Goal: Task Accomplishment & Management: Manage account settings

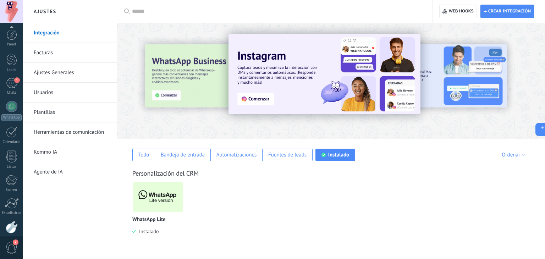
scroll to position [36, 0]
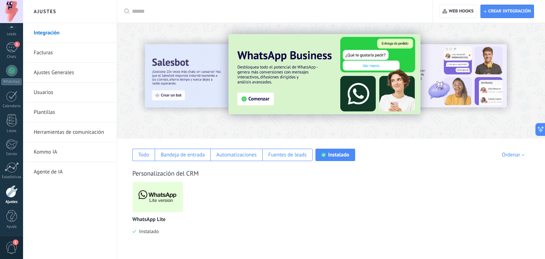
click at [80, 135] on link "Herramientas de comunicación" at bounding box center [72, 132] width 76 height 20
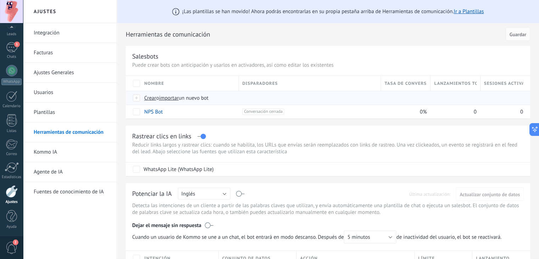
click at [151, 97] on span "Crear" at bounding box center [150, 98] width 12 height 7
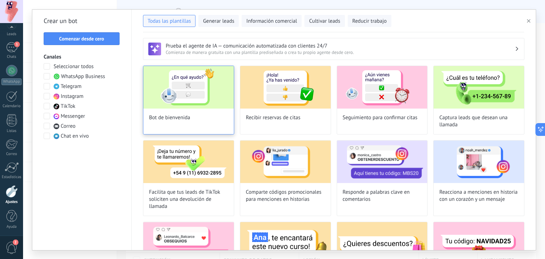
click at [185, 97] on img at bounding box center [188, 87] width 90 height 43
type input "**********"
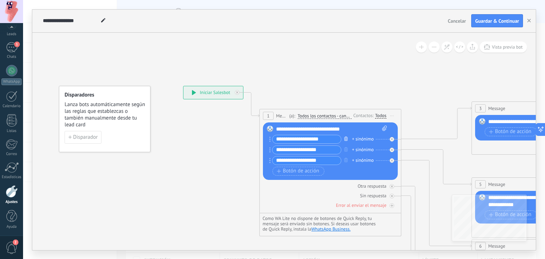
click at [345, 138] on icon "button" at bounding box center [346, 138] width 4 height 4
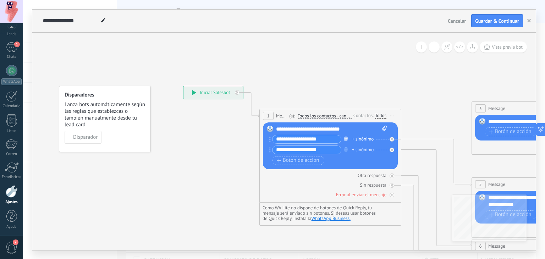
click at [345, 138] on icon "button" at bounding box center [346, 138] width 4 height 4
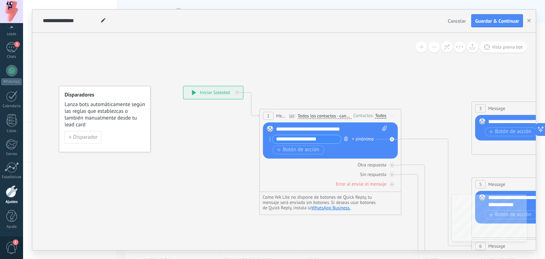
click at [345, 138] on icon "button" at bounding box center [346, 138] width 4 height 4
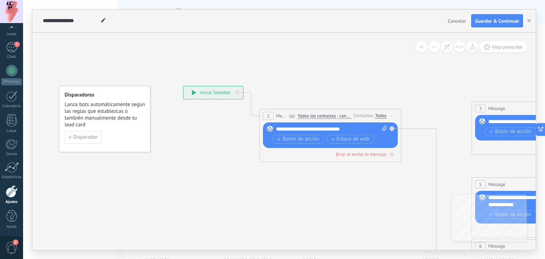
click at [356, 128] on div "**********" at bounding box center [331, 129] width 111 height 7
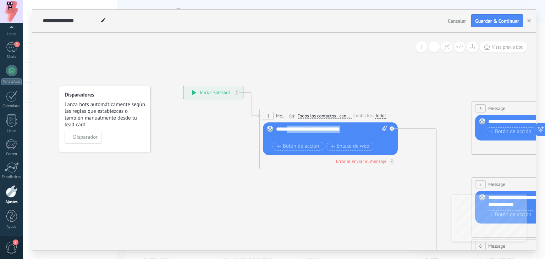
drag, startPoint x: 354, startPoint y: 129, endPoint x: 288, endPoint y: 130, distance: 66.3
click at [288, 130] on div "**********" at bounding box center [331, 133] width 111 height 14
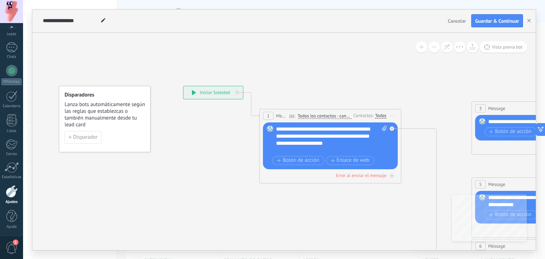
click at [367, 129] on div "**********" at bounding box center [331, 140] width 111 height 28
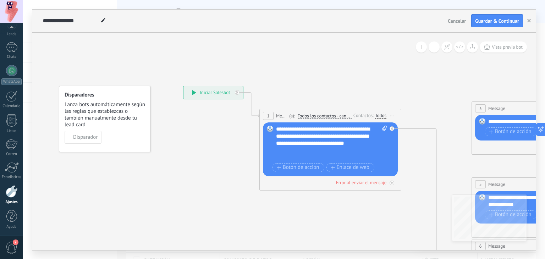
click at [306, 150] on div "**********" at bounding box center [331, 143] width 111 height 35
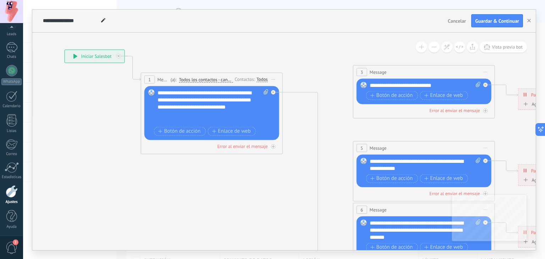
click at [486, 149] on span "Iniciar vista previa aquí Cambiar nombre Duplicar Borrar" at bounding box center [485, 148] width 11 height 10
click at [499, 189] on div "Borrar" at bounding box center [518, 194] width 70 height 12
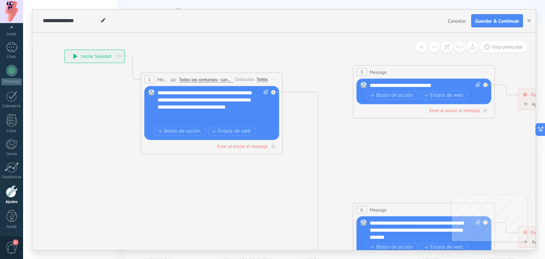
click at [484, 74] on span "Iniciar vista previa aquí Cambiar nombre Duplicar Borrar" at bounding box center [485, 72] width 11 height 10
click at [496, 118] on div "Borrar" at bounding box center [518, 118] width 70 height 12
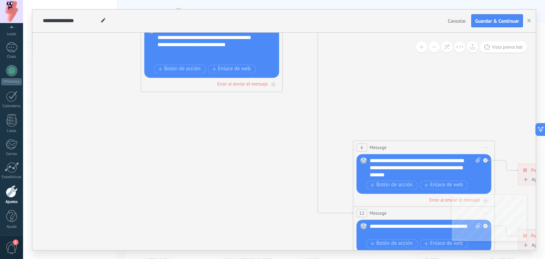
click at [482, 146] on span "Iniciar vista previa aquí Cambiar nombre Duplicar Borrar" at bounding box center [485, 147] width 11 height 10
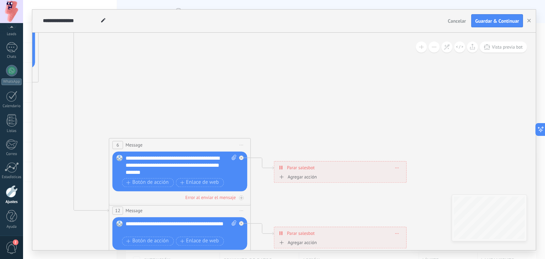
drag, startPoint x: 282, startPoint y: 121, endPoint x: 392, endPoint y: 67, distance: 122.6
click at [392, 67] on icon at bounding box center [195, 165] width 1105 height 716
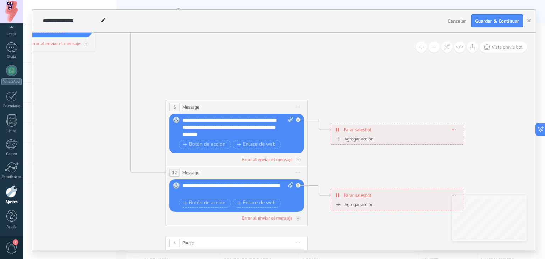
drag, startPoint x: 284, startPoint y: 111, endPoint x: 342, endPoint y: 66, distance: 73.0
click at [342, 66] on icon at bounding box center [252, 128] width 1105 height 716
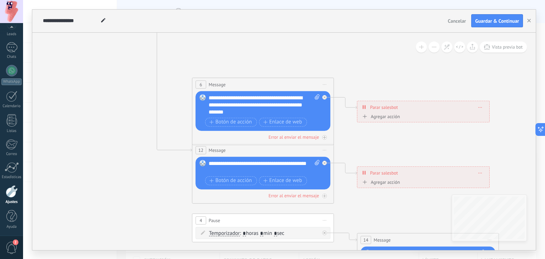
click at [324, 83] on span "Iniciar vista previa aquí Cambiar nombre Duplicar Borrar" at bounding box center [324, 84] width 11 height 10
click at [341, 131] on div "Borrar" at bounding box center [357, 130] width 70 height 12
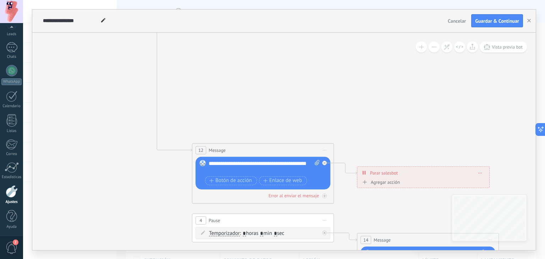
click at [326, 151] on span "Iniciar vista previa aquí Cambiar nombre Duplicar Borrar" at bounding box center [324, 150] width 11 height 10
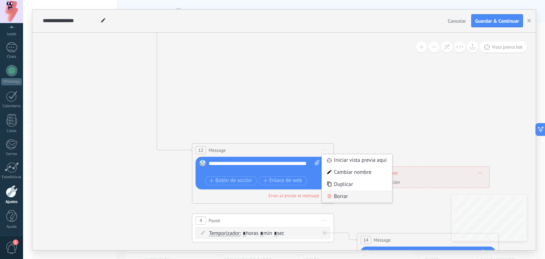
click at [345, 200] on div "Borrar" at bounding box center [357, 196] width 70 height 12
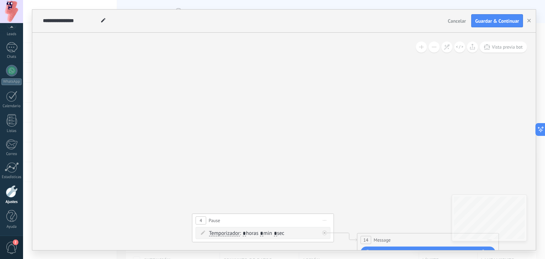
click at [326, 220] on span "Iniciar vista previa aquí Cambiar nombre Duplicar Borrar" at bounding box center [324, 220] width 11 height 10
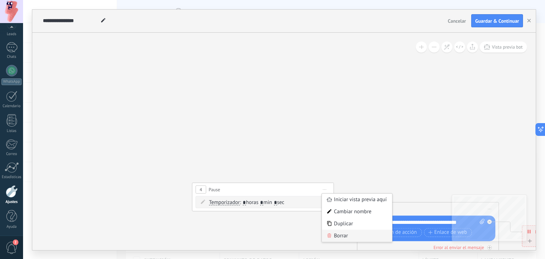
click at [343, 239] on div "Borrar" at bounding box center [357, 235] width 70 height 12
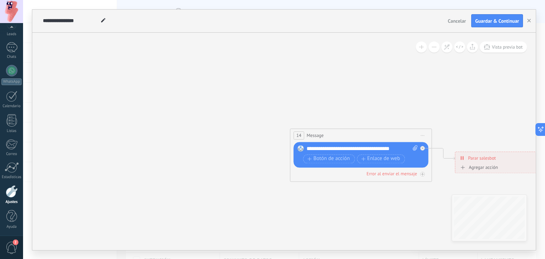
drag, startPoint x: 310, startPoint y: 146, endPoint x: 243, endPoint y: 73, distance: 99.6
click at [243, 73] on icon at bounding box center [211, 1] width 1105 height 716
click at [421, 134] on span "Iniciar vista previa aquí Cambiar nombre Duplicar Borrar" at bounding box center [422, 135] width 11 height 10
click at [442, 182] on div "Borrar" at bounding box center [454, 181] width 70 height 12
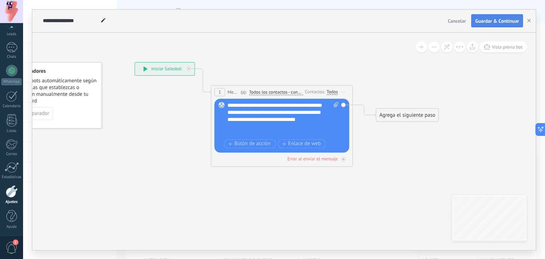
click at [498, 23] on span "Guardar & Continuar" at bounding box center [497, 20] width 44 height 5
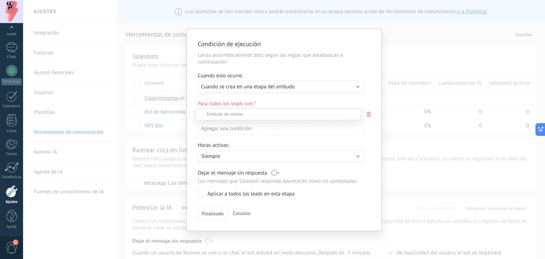
click at [406, 33] on div at bounding box center [284, 129] width 522 height 259
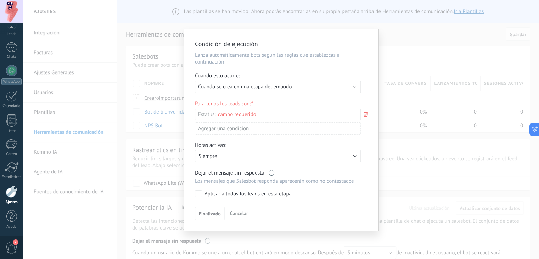
click at [103, 115] on div "Condición de ejecución Lanza automáticamente bots según las reglas que establez…" at bounding box center [281, 129] width 516 height 259
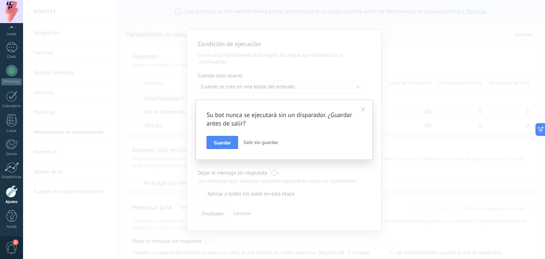
click at [257, 142] on span "Salir sin guardar" at bounding box center [260, 142] width 35 height 6
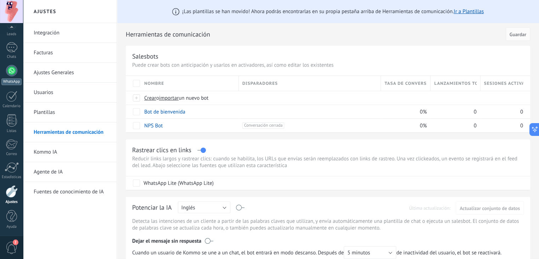
click at [12, 75] on div at bounding box center [11, 70] width 11 height 11
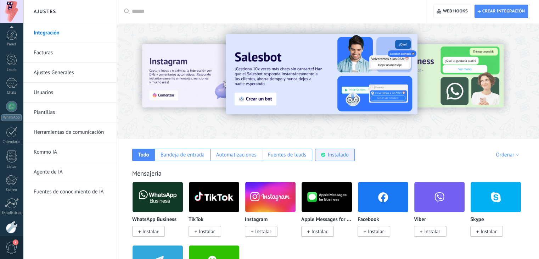
click at [328, 155] on div "Instalado" at bounding box center [338, 154] width 21 height 7
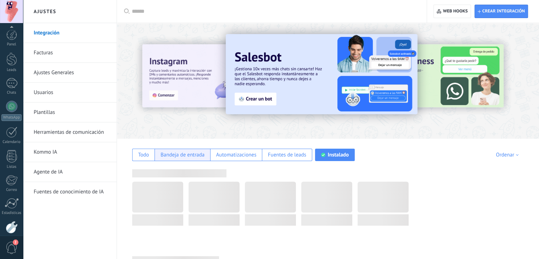
scroll to position [36, 0]
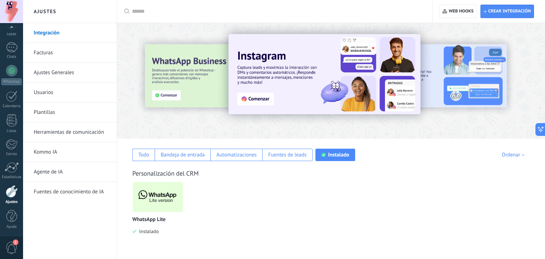
click at [273, 186] on div "WhatsApp Lite Instalado" at bounding box center [334, 213] width 405 height 63
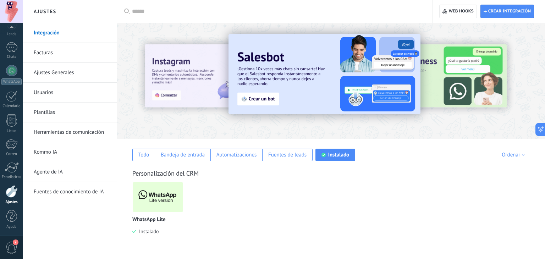
click at [161, 199] on img at bounding box center [158, 197] width 50 height 34
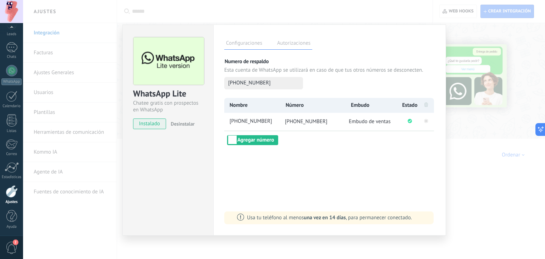
click at [457, 48] on div "WhatsApp Lite Chatee gratis con prospectos en WhatsApp instalado Desinstalar Co…" at bounding box center [284, 129] width 522 height 259
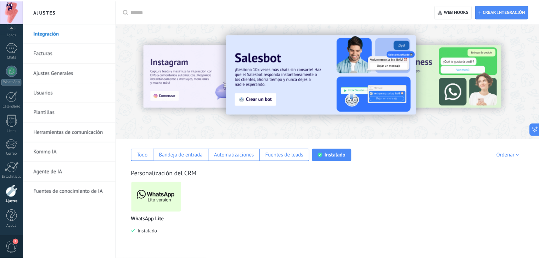
scroll to position [0, 0]
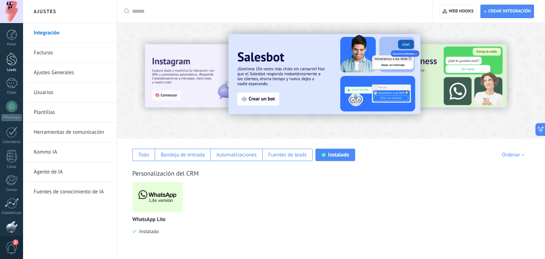
click at [15, 71] on div "Leads" at bounding box center [11, 70] width 21 height 5
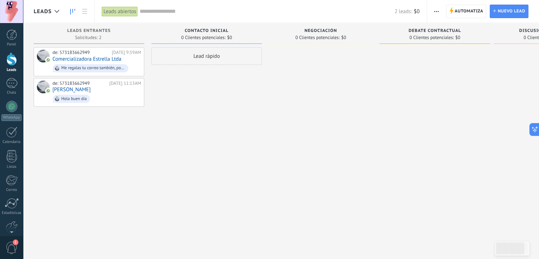
click at [206, 130] on div "Lead rápido" at bounding box center [206, 130] width 111 height 166
click at [89, 58] on link "Comercializadora Estrella Ltda" at bounding box center [86, 59] width 69 height 6
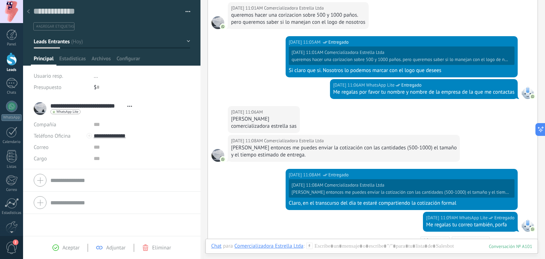
scroll to position [324, 0]
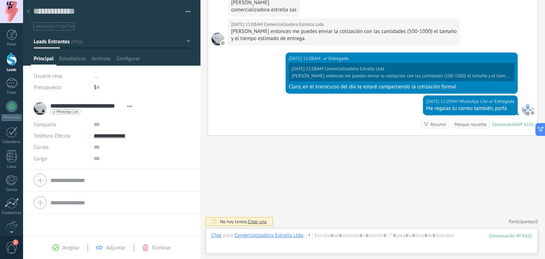
click at [6, 59] on link "Leads" at bounding box center [11, 62] width 23 height 20
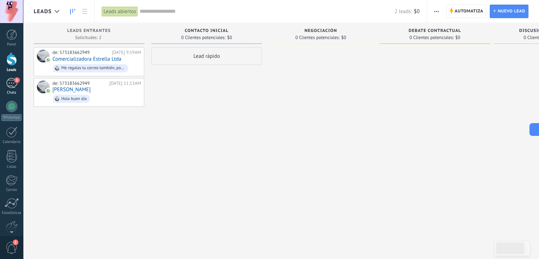
click at [16, 88] on link "1 Chats" at bounding box center [11, 86] width 23 height 17
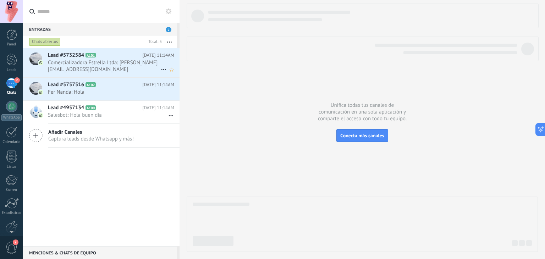
click at [122, 63] on span "Comercializadora Estrella Ltda: [PERSON_NAME][EMAIL_ADDRESS][DOMAIN_NAME]" at bounding box center [104, 65] width 113 height 13
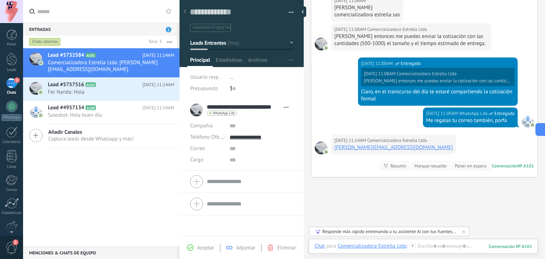
scroll to position [304, 0]
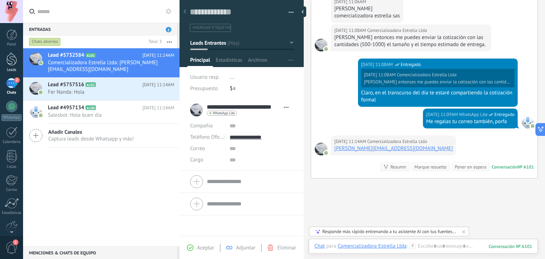
click at [13, 63] on div at bounding box center [11, 58] width 11 height 13
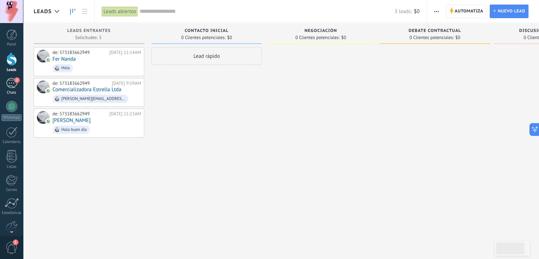
click at [12, 84] on div "2" at bounding box center [11, 83] width 11 height 10
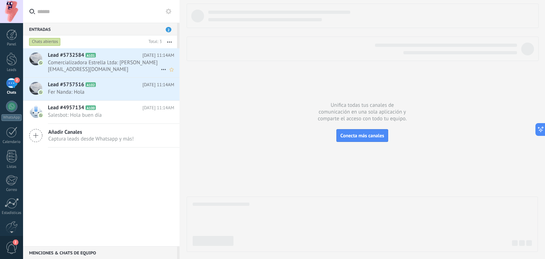
click at [126, 58] on h2 "Lead #5732584 A101" at bounding box center [95, 55] width 94 height 7
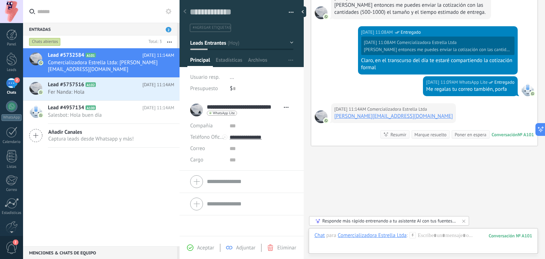
scroll to position [353, 0]
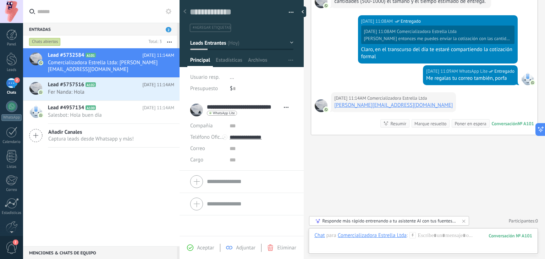
click at [126, 184] on div "Lead #5732584 A101 [DATE] 11:14AM Comercializadora Estrella Ltda: [PERSON_NAME]…" at bounding box center [101, 147] width 156 height 198
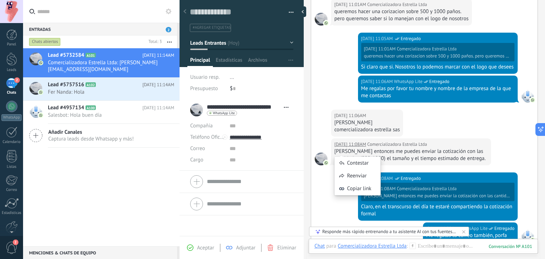
scroll to position [99, 0]
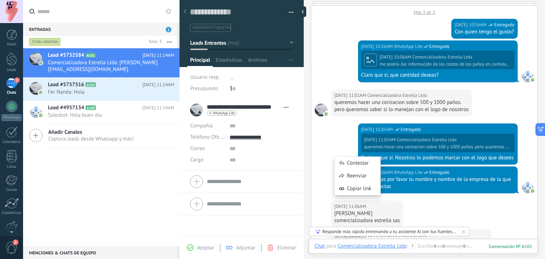
click at [333, 142] on div "[DATE] 11:05AM WhatsApp Lite Entregado [DATE] 11:01AM Comercializadora Estrella…" at bounding box center [424, 144] width 226 height 43
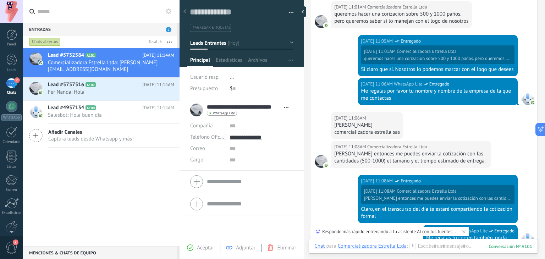
scroll to position [353, 0]
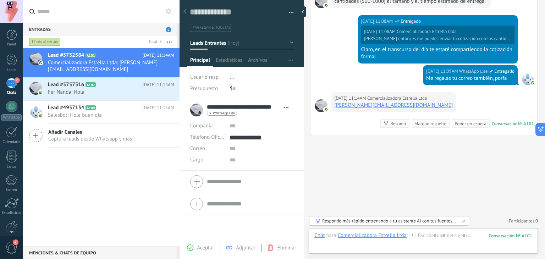
click at [168, 173] on div "Lead #5732584 A101 [DATE] 11:14AM Comercializadora Estrella Ltda: [PERSON_NAME]…" at bounding box center [101, 147] width 156 height 198
click at [117, 118] on span "Salesbot: Hola buen día" at bounding box center [104, 115] width 113 height 7
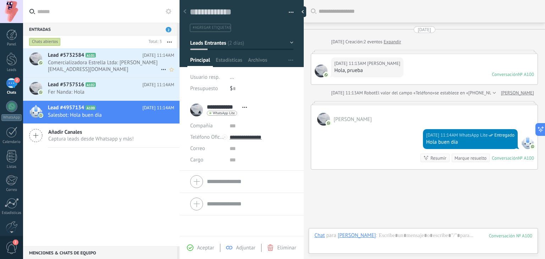
scroll to position [34, 0]
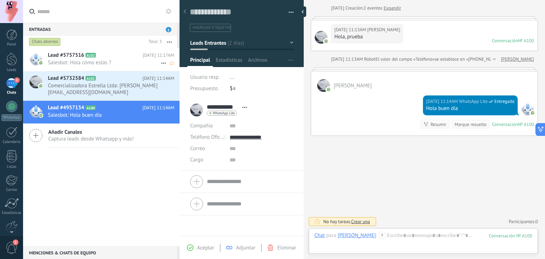
click at [130, 62] on span "Salesbot: Hola cómo estás ?" at bounding box center [104, 62] width 113 height 7
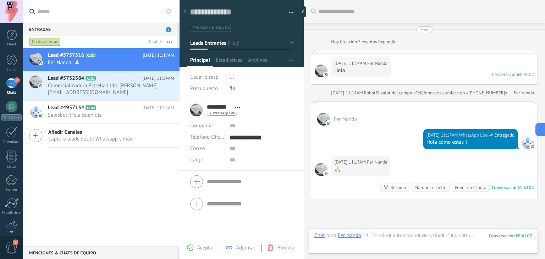
scroll to position [63, 0]
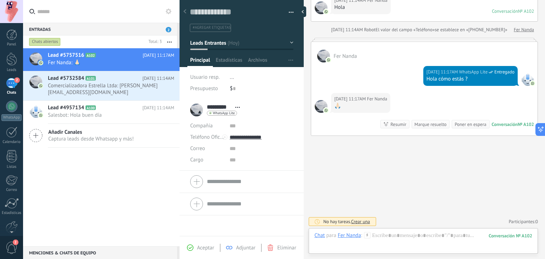
click at [422, 191] on div "Buscar Carga más [DATE] [DATE] Creación: 2 eventos Expandir [DATE] 11:14AM Fer …" at bounding box center [423, 98] width 241 height 323
click at [10, 60] on div at bounding box center [11, 58] width 11 height 13
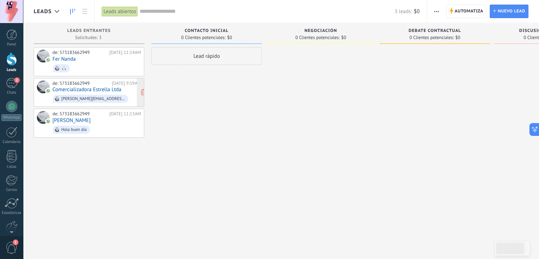
click at [83, 91] on link "Comercializadora Estrella Ltda" at bounding box center [86, 90] width 69 height 6
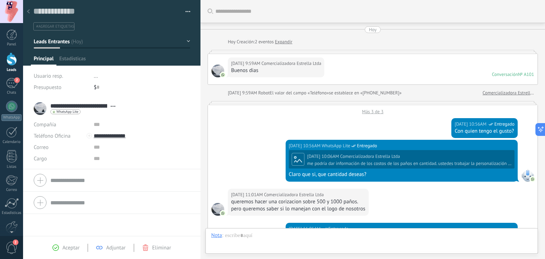
scroll to position [316, 0]
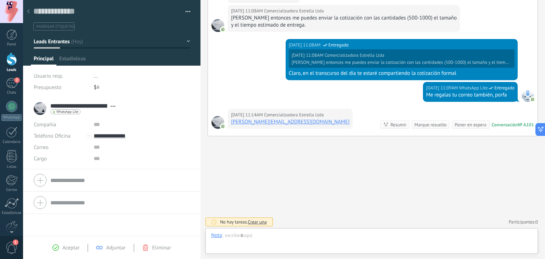
type textarea "**********"
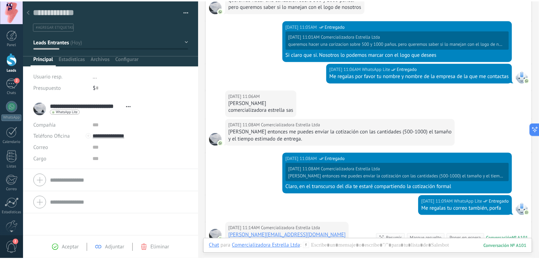
scroll to position [317, 0]
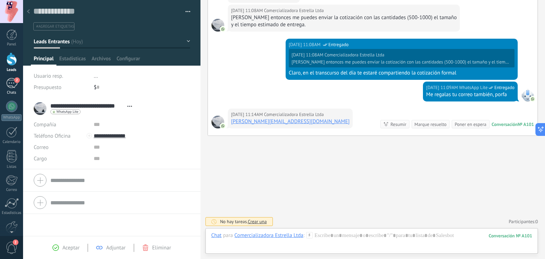
click at [12, 83] on div "2" at bounding box center [11, 83] width 11 height 10
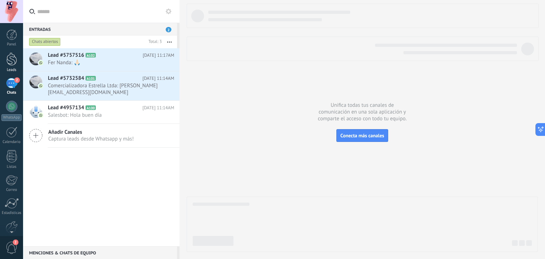
click at [11, 59] on div at bounding box center [11, 58] width 11 height 13
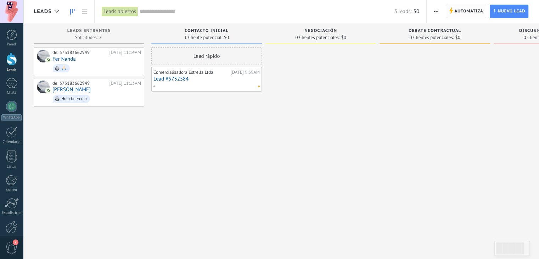
click at [457, 10] on span "Automatiza" at bounding box center [468, 11] width 29 height 13
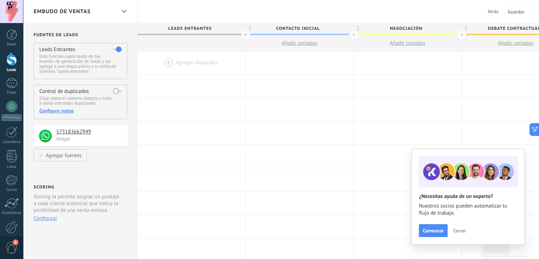
click at [306, 28] on span "Contacto inicial" at bounding box center [298, 28] width 104 height 11
type input "**********"
drag, startPoint x: 338, startPoint y: 13, endPoint x: 277, endPoint y: 15, distance: 60.6
click at [277, 15] on div "Embudo de ventas Atrás Cancelar Guardar" at bounding box center [281, 11] width 516 height 23
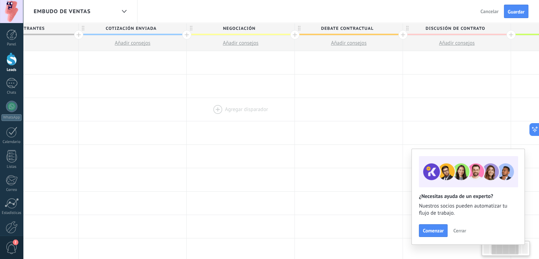
scroll to position [0, 168]
drag, startPoint x: 396, startPoint y: 87, endPoint x: 228, endPoint y: 112, distance: 169.3
click at [364, 28] on span "Debate contractual" at bounding box center [346, 28] width 104 height 11
click at [387, 28] on body ".abccls-1,.abccls-2{fill-rule:evenodd}.abccls-2{fill:#fff} .abfcls-1{fill:none}…" at bounding box center [269, 129] width 539 height 259
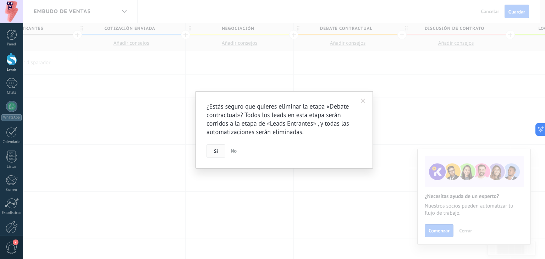
click at [218, 151] on button "Si" at bounding box center [215, 150] width 19 height 13
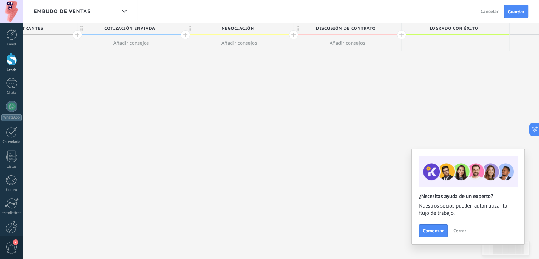
click at [352, 28] on span "Discusión de contrato" at bounding box center [346, 28] width 104 height 11
click at [352, 28] on input "**********" at bounding box center [346, 28] width 94 height 11
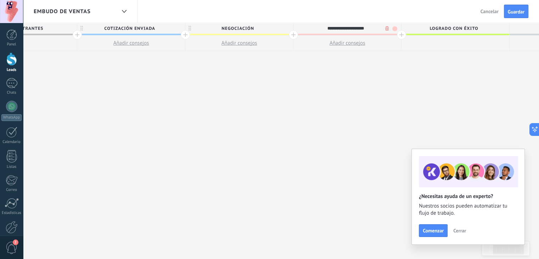
click at [352, 28] on input "**********" at bounding box center [346, 28] width 94 height 11
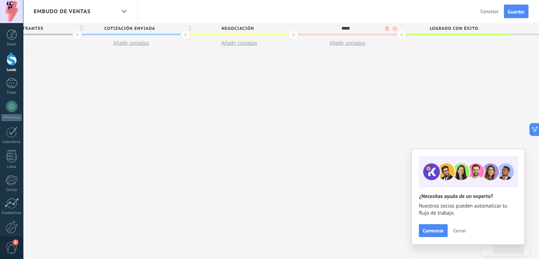
type input "******"
click at [519, 9] on span "Guardar" at bounding box center [516, 11] width 17 height 5
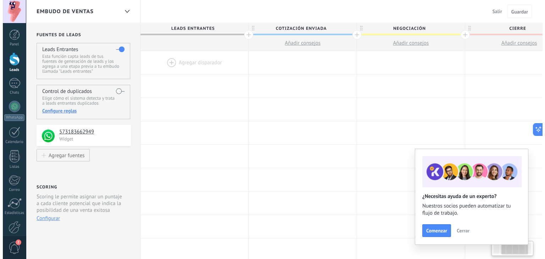
scroll to position [0, 168]
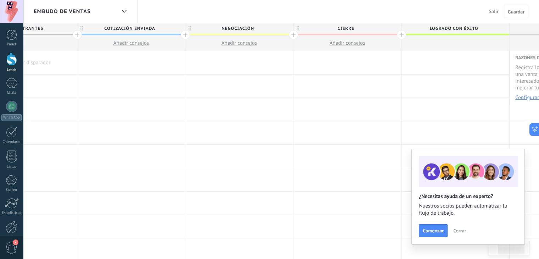
click at [12, 64] on div at bounding box center [11, 58] width 11 height 13
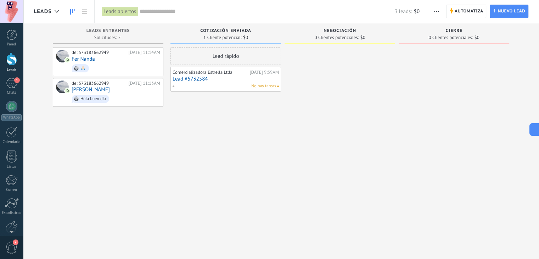
click at [261, 136] on div "Lead rápido Comercializadora Estrella Ltda Hoy 9:59AM Lead #5732584 No hay tare…" at bounding box center [226, 130] width 111 height 166
click at [189, 79] on link "Lead #5732584" at bounding box center [226, 79] width 106 height 6
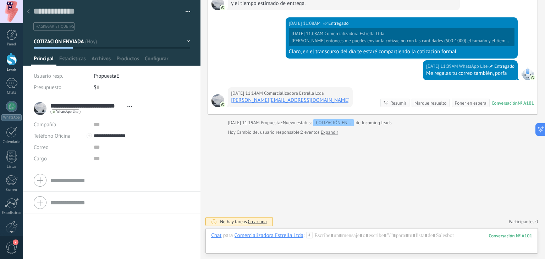
scroll to position [338, 0]
click at [24, 11] on div at bounding box center [28, 12] width 10 height 14
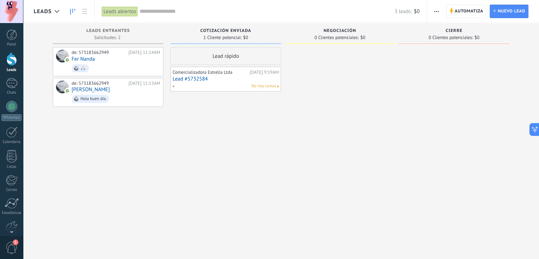
click at [196, 78] on link "Lead #5732584" at bounding box center [226, 79] width 106 height 6
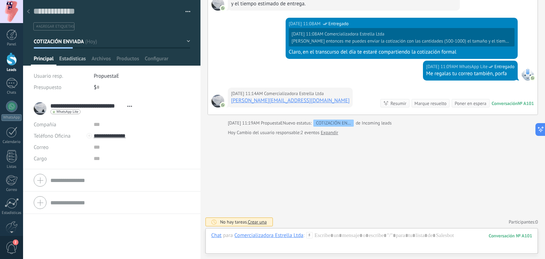
scroll to position [10, 0]
click at [73, 58] on span "Estadísticas" at bounding box center [72, 60] width 27 height 10
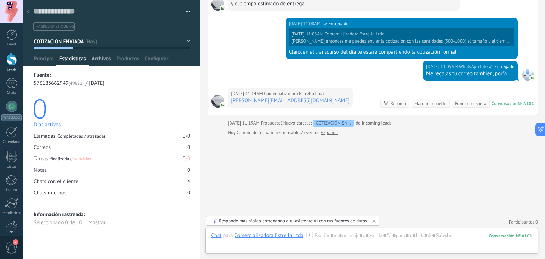
click at [109, 57] on span "Archivos" at bounding box center [100, 60] width 19 height 10
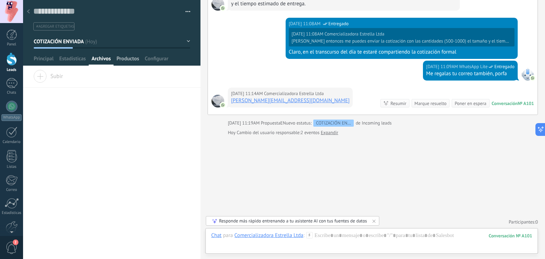
click at [133, 58] on span "Productos" at bounding box center [127, 60] width 23 height 10
click at [44, 60] on span "Principal" at bounding box center [44, 60] width 20 height 10
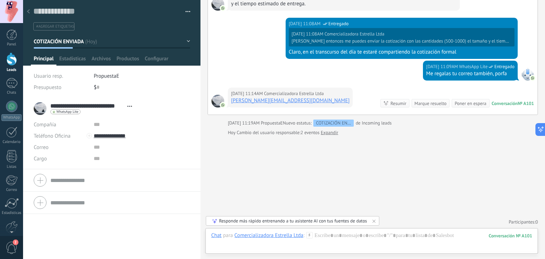
click at [185, 11] on button "button" at bounding box center [185, 11] width 10 height 11
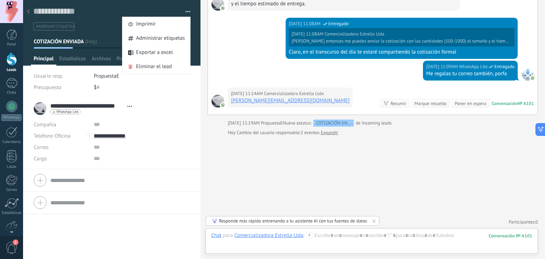
click at [185, 11] on button "button" at bounding box center [185, 11] width 10 height 11
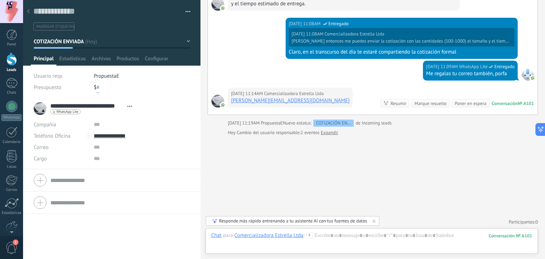
click at [97, 87] on input "text" at bounding box center [97, 87] width 3 height 11
click at [27, 11] on icon at bounding box center [28, 11] width 3 height 4
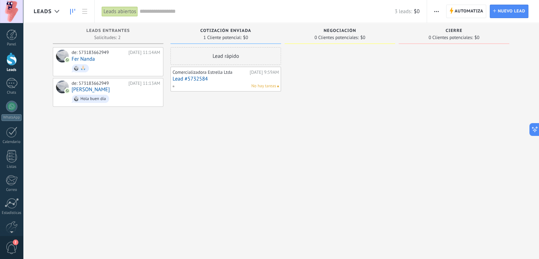
click at [199, 77] on link "Lead #5732584" at bounding box center [226, 79] width 106 height 6
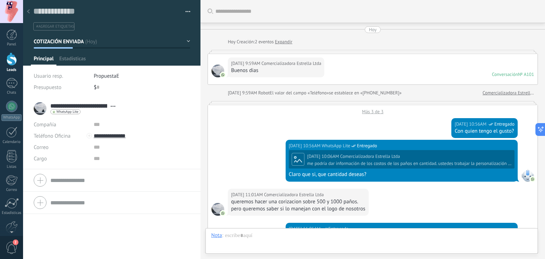
type textarea "**********"
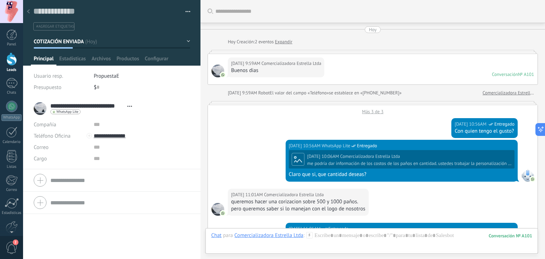
scroll to position [338, 0]
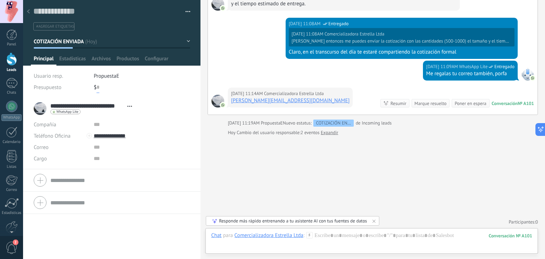
click at [98, 87] on input "text" at bounding box center [97, 87] width 3 height 11
type input "*"
click at [48, 246] on span "Guardar" at bounding box center [46, 247] width 17 height 5
type input "*********"
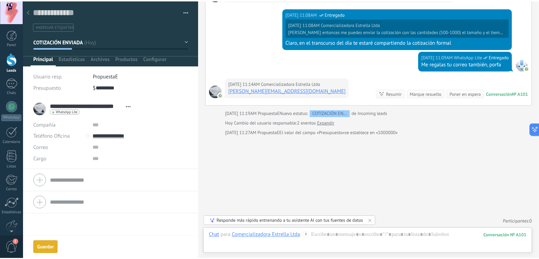
scroll to position [0, 0]
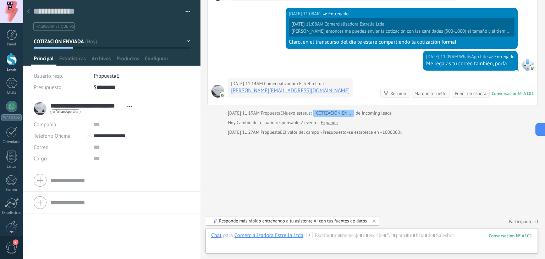
click at [28, 9] on div at bounding box center [28, 12] width 10 height 14
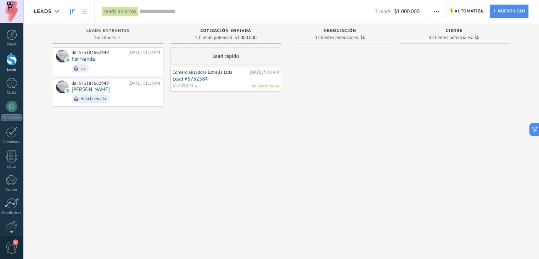
click at [306, 53] on div at bounding box center [340, 130] width 111 height 166
click at [335, 76] on div at bounding box center [340, 130] width 111 height 166
click at [175, 12] on input "text" at bounding box center [257, 11] width 235 height 7
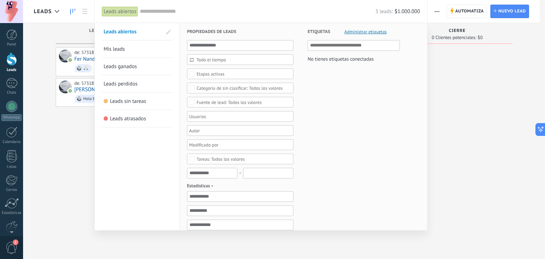
click at [210, 56] on div "Todo el tiempo" at bounding box center [240, 59] width 106 height 11
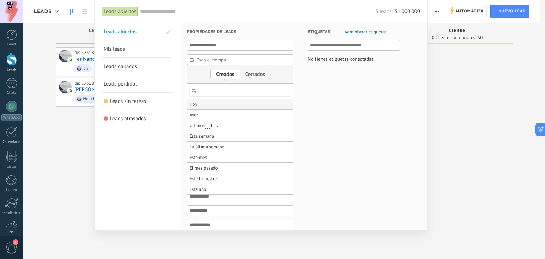
click at [203, 104] on li "Hoy" at bounding box center [240, 104] width 106 height 11
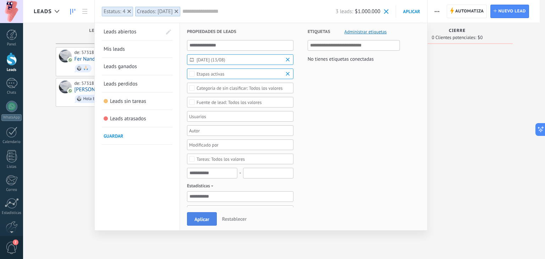
click at [204, 219] on span "Aplicar" at bounding box center [201, 219] width 15 height 5
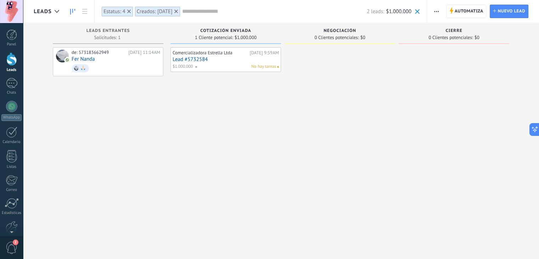
click at [173, 13] on div at bounding box center [176, 11] width 6 height 6
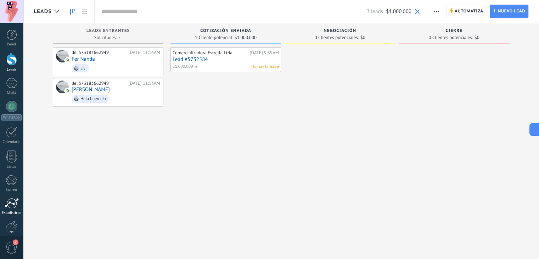
click at [10, 205] on div at bounding box center [12, 203] width 14 height 11
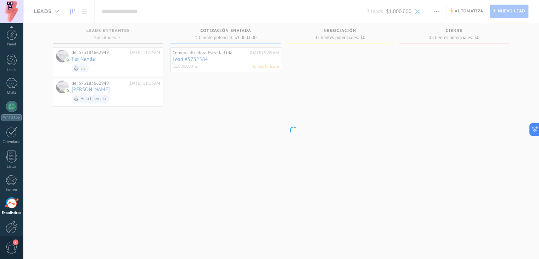
scroll to position [36, 0]
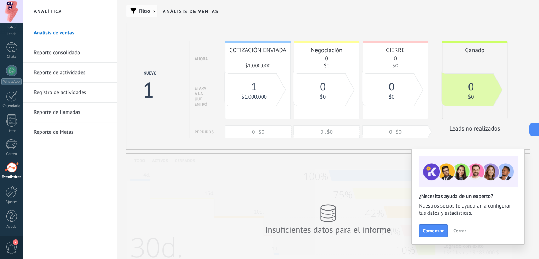
click at [150, 15] on button "Filtro" at bounding box center [142, 11] width 32 height 13
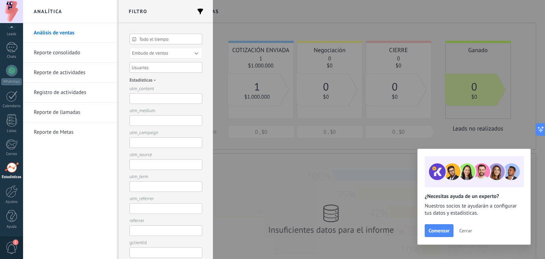
click at [316, 26] on div at bounding box center [272, 129] width 545 height 259
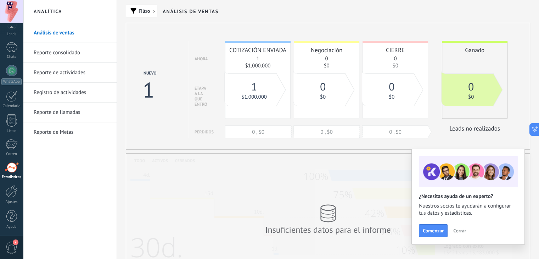
click at [458, 232] on span "Cerrar" at bounding box center [459, 230] width 13 height 5
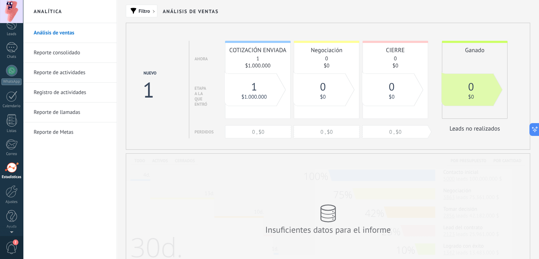
scroll to position [0, 0]
click at [15, 60] on div at bounding box center [11, 58] width 11 height 13
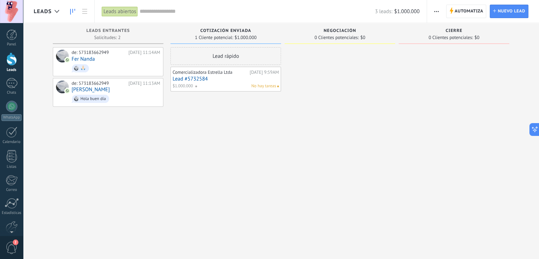
drag, startPoint x: 240, startPoint y: 258, endPoint x: 403, endPoint y: 98, distance: 227.9
click at [403, 98] on div "Leads Entrantes Solicitudes: 2 0 0 0 2 0 0 0 2 de: 573183662949 Hoy 11:14AM Fer…" at bounding box center [287, 138] width 506 height 230
type textarea "**********"
